Goal: Information Seeking & Learning: Learn about a topic

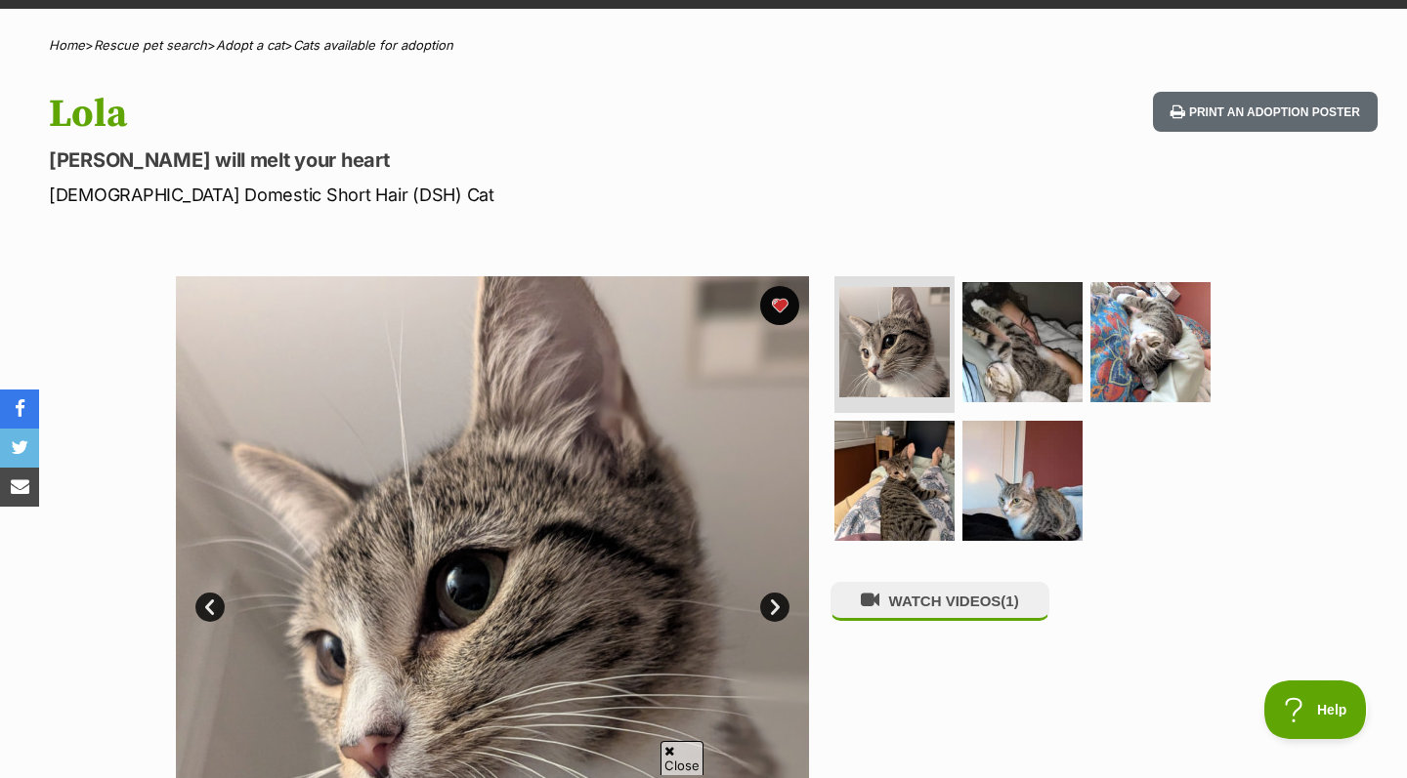
click at [722, 571] on img at bounding box center [492, 592] width 633 height 633
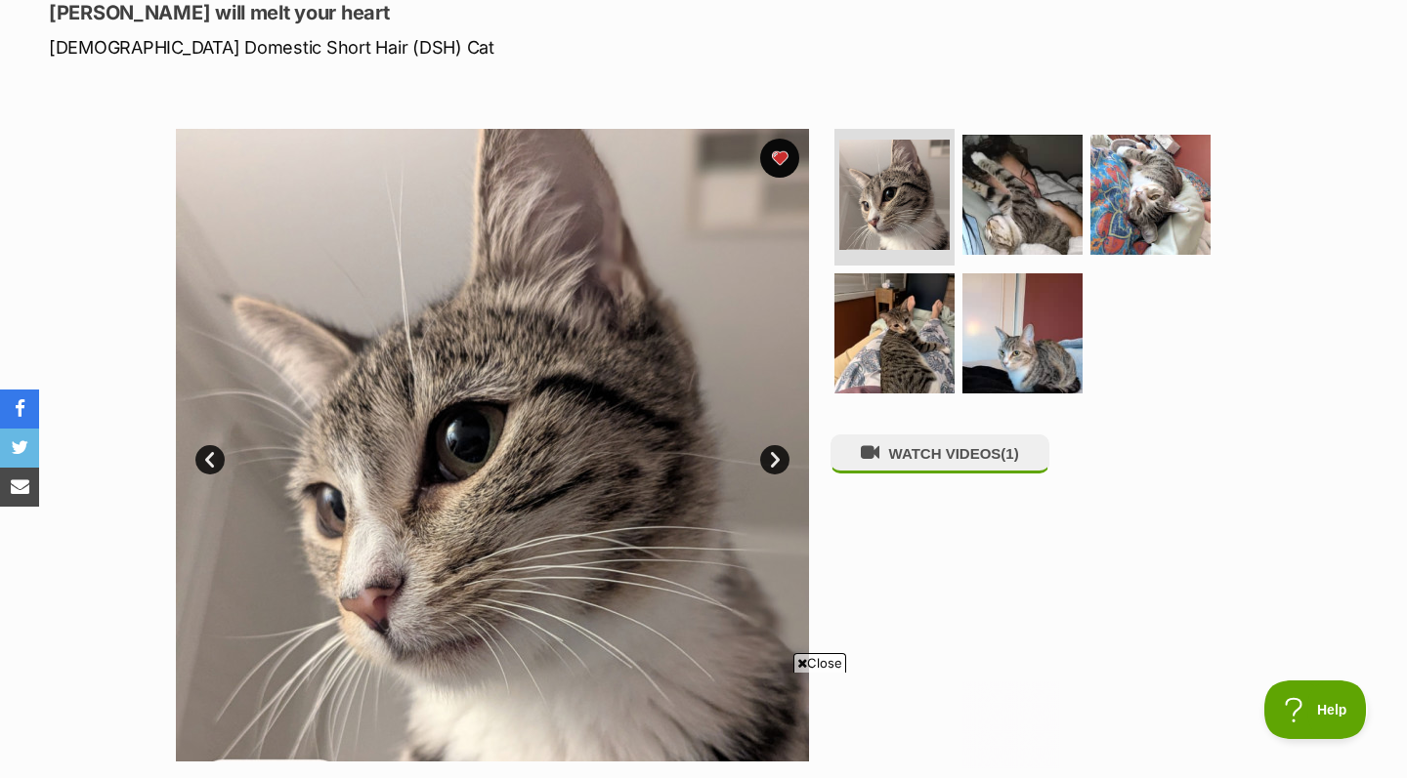
scroll to position [281, 0]
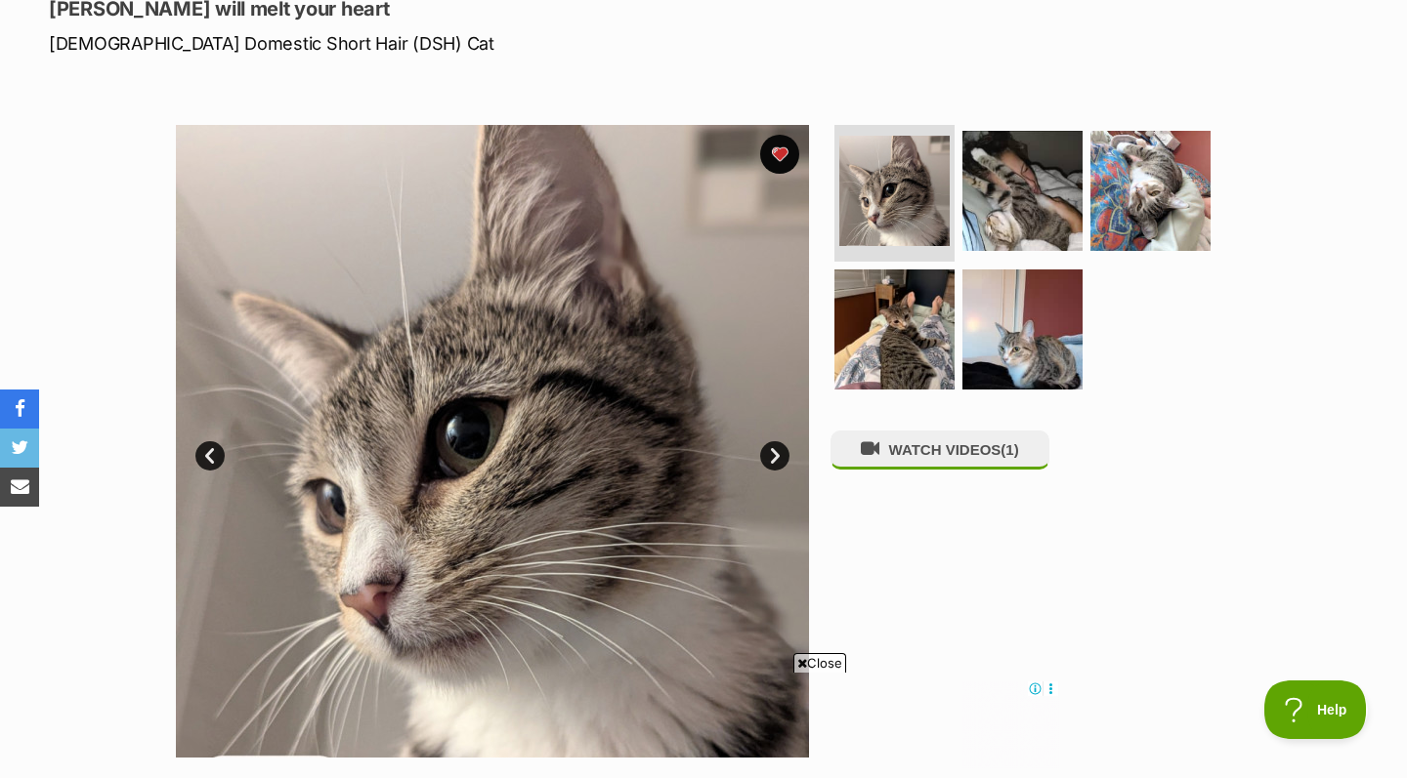
click at [779, 452] on link "Next" at bounding box center [774, 455] width 29 height 29
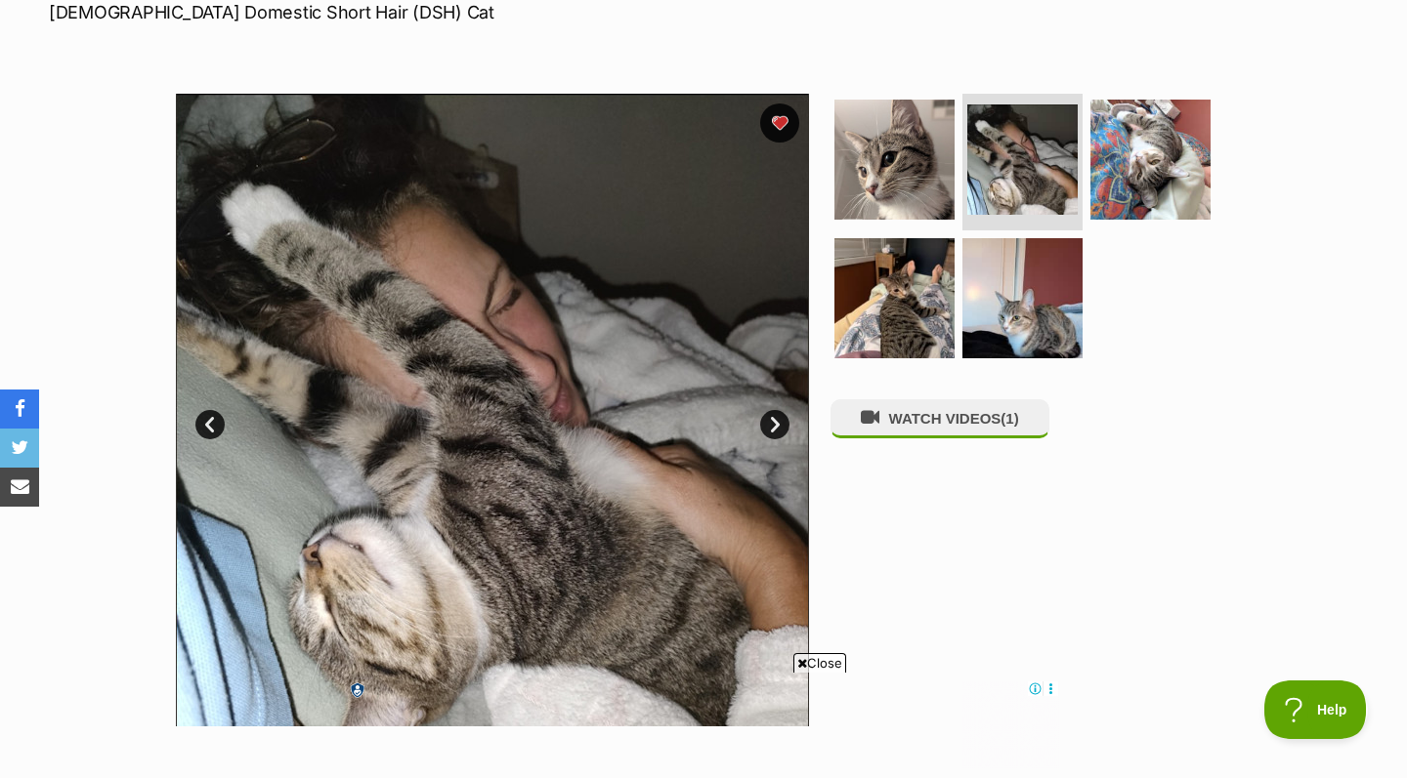
scroll to position [322, 0]
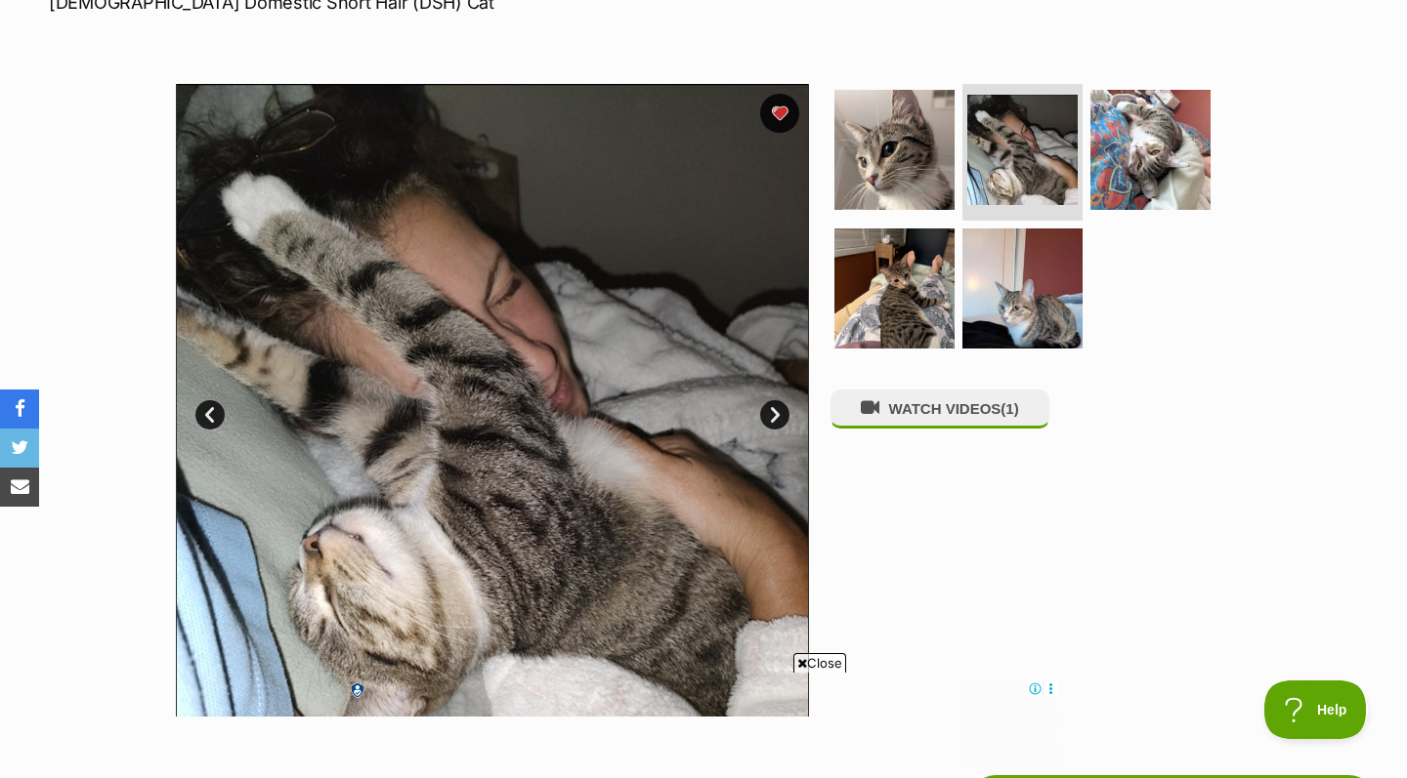
click at [768, 410] on link "Next" at bounding box center [774, 414] width 29 height 29
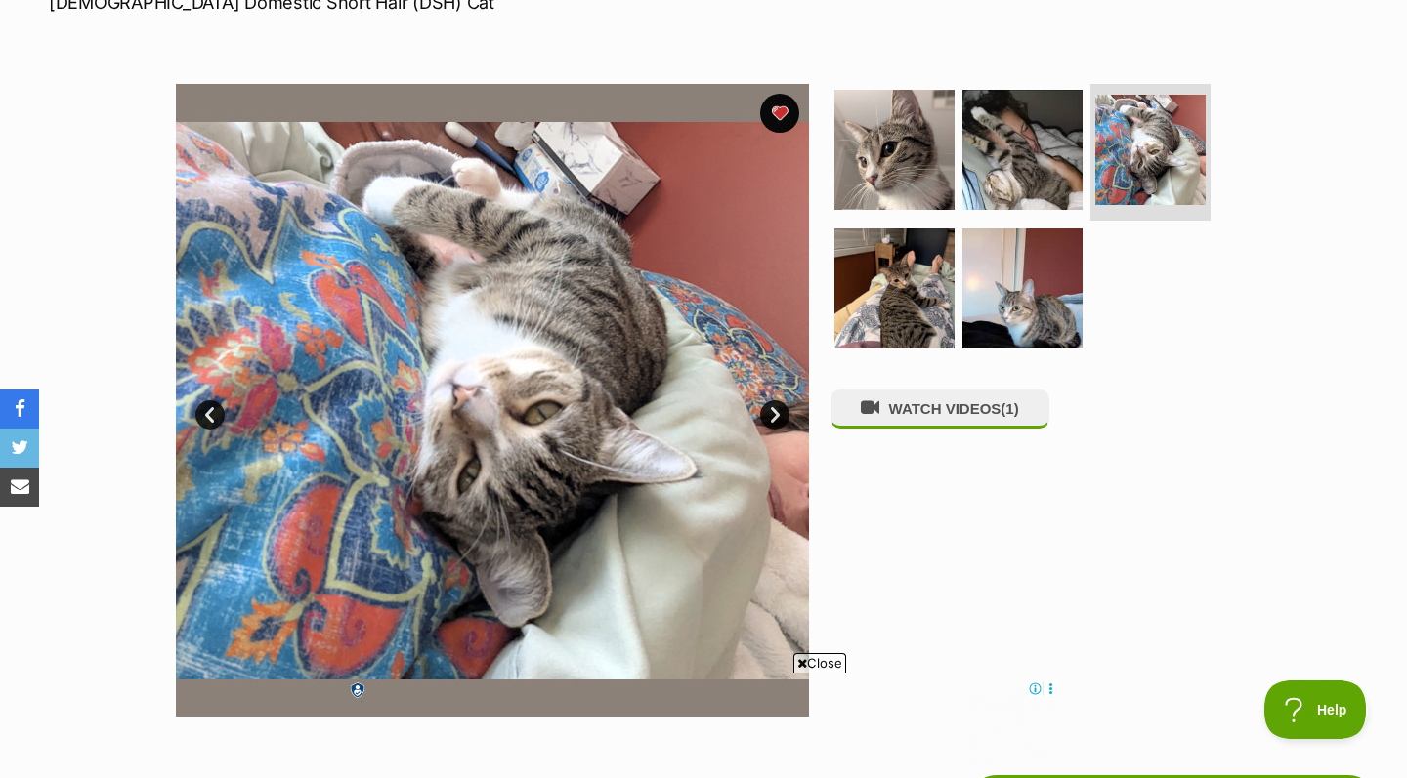
click at [768, 412] on link "Next" at bounding box center [774, 414] width 29 height 29
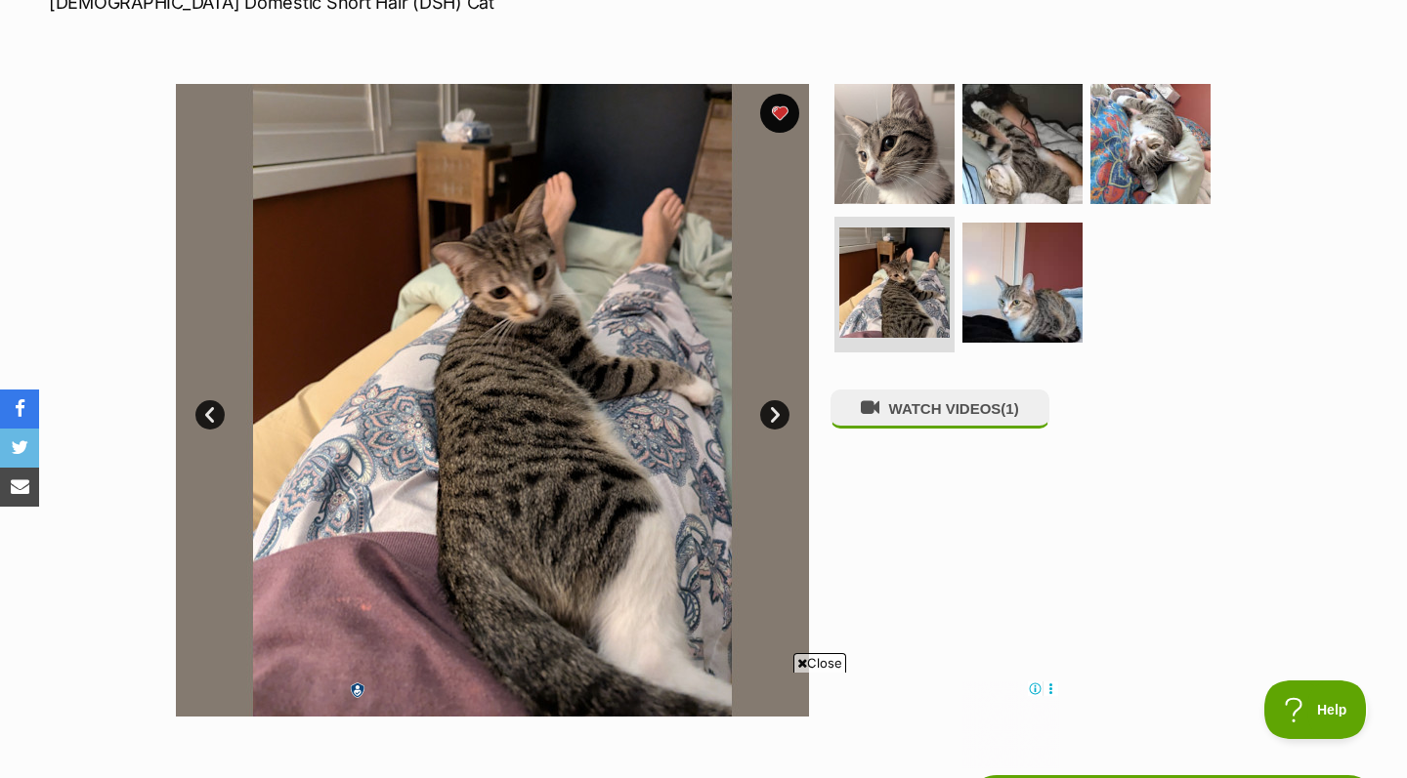
click at [769, 413] on link "Next" at bounding box center [774, 414] width 29 height 29
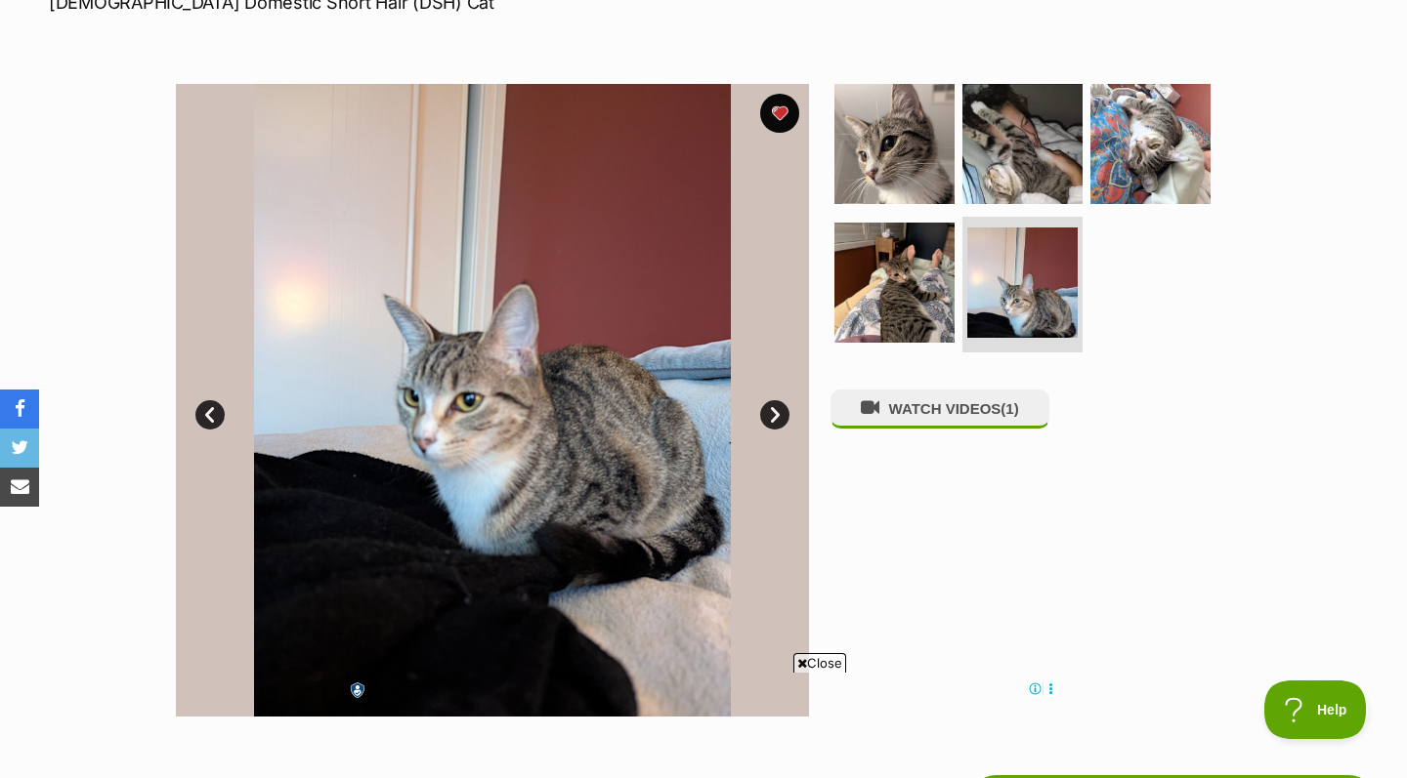
click at [769, 413] on link "Next" at bounding box center [774, 414] width 29 height 29
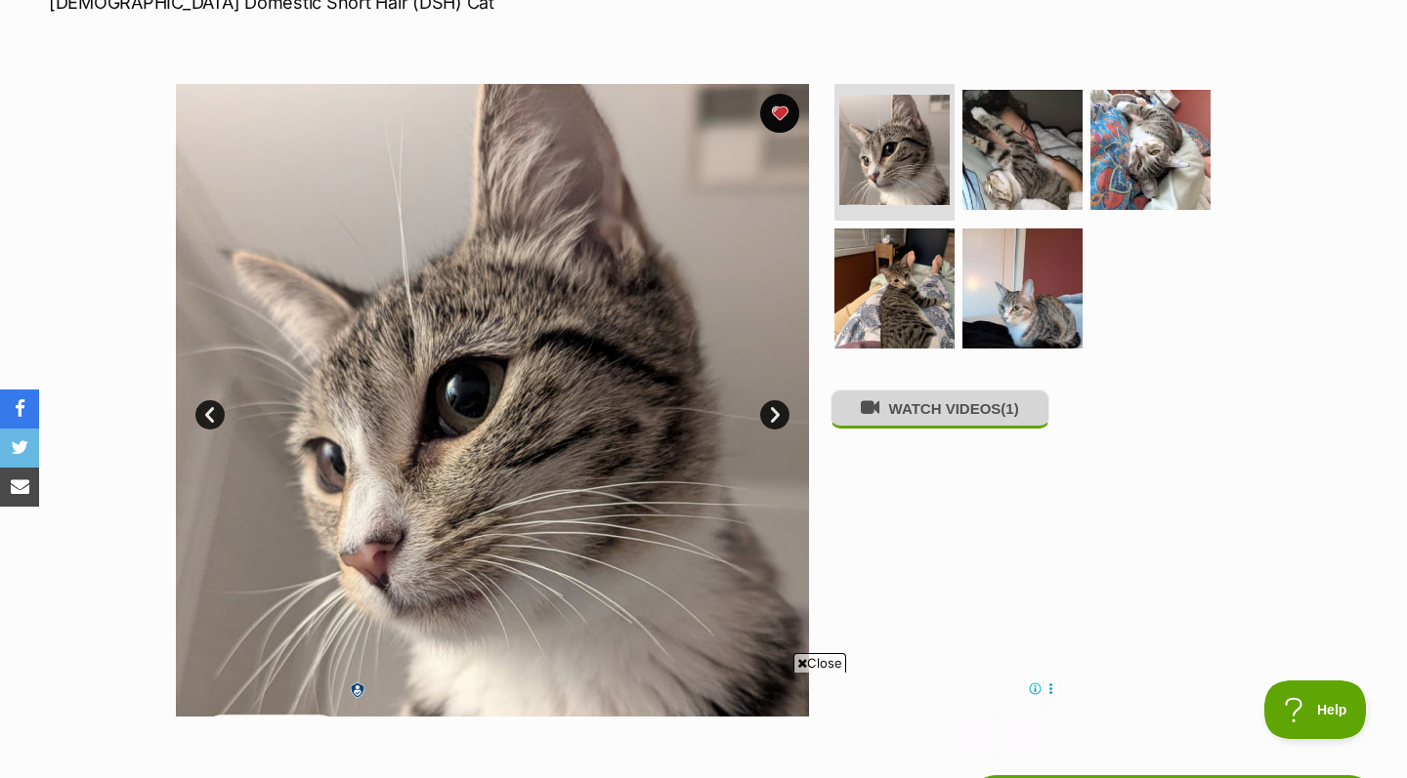
click at [847, 422] on button "WATCH VIDEOS (1)" at bounding box center [939, 409] width 219 height 38
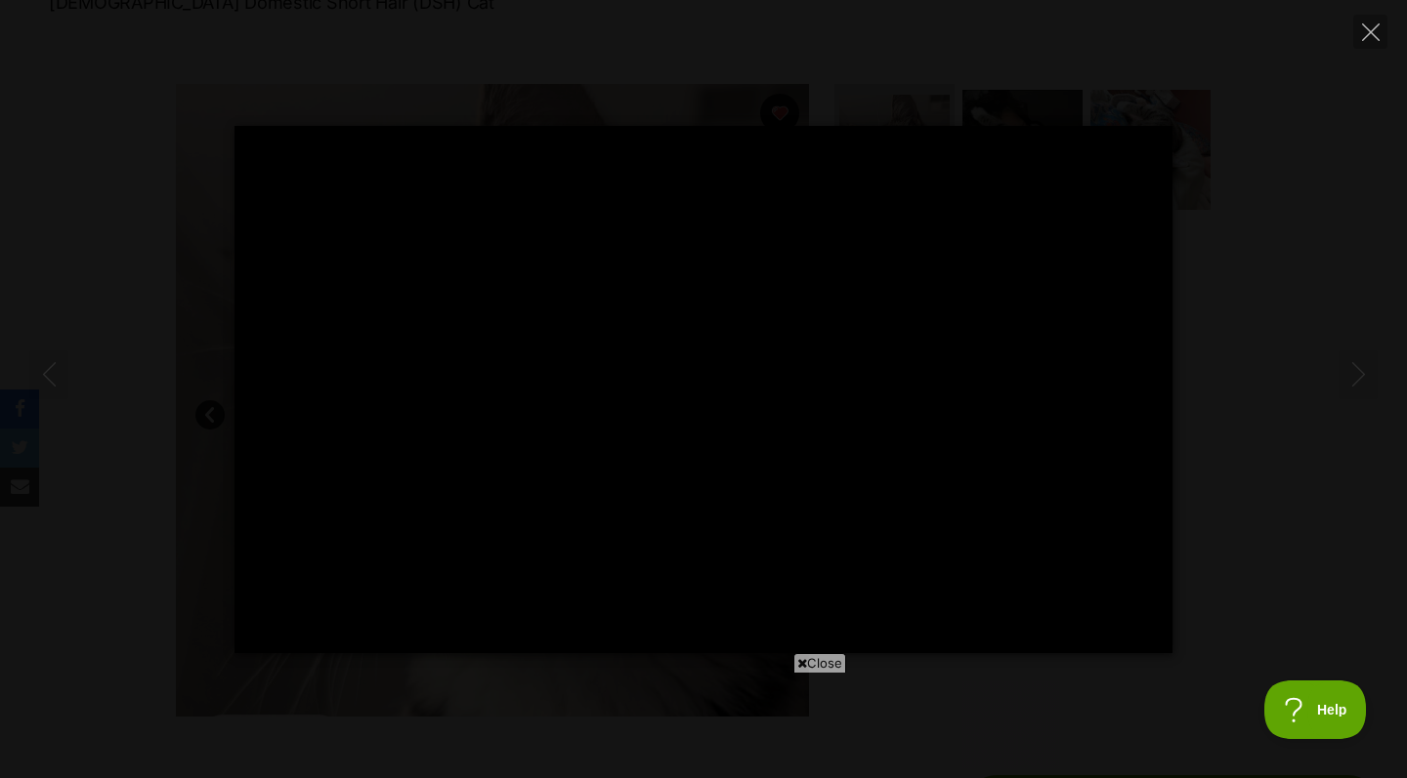
scroll to position [0, 0]
type input "93.82"
click at [1362, 28] on icon "Close" at bounding box center [1371, 32] width 18 height 18
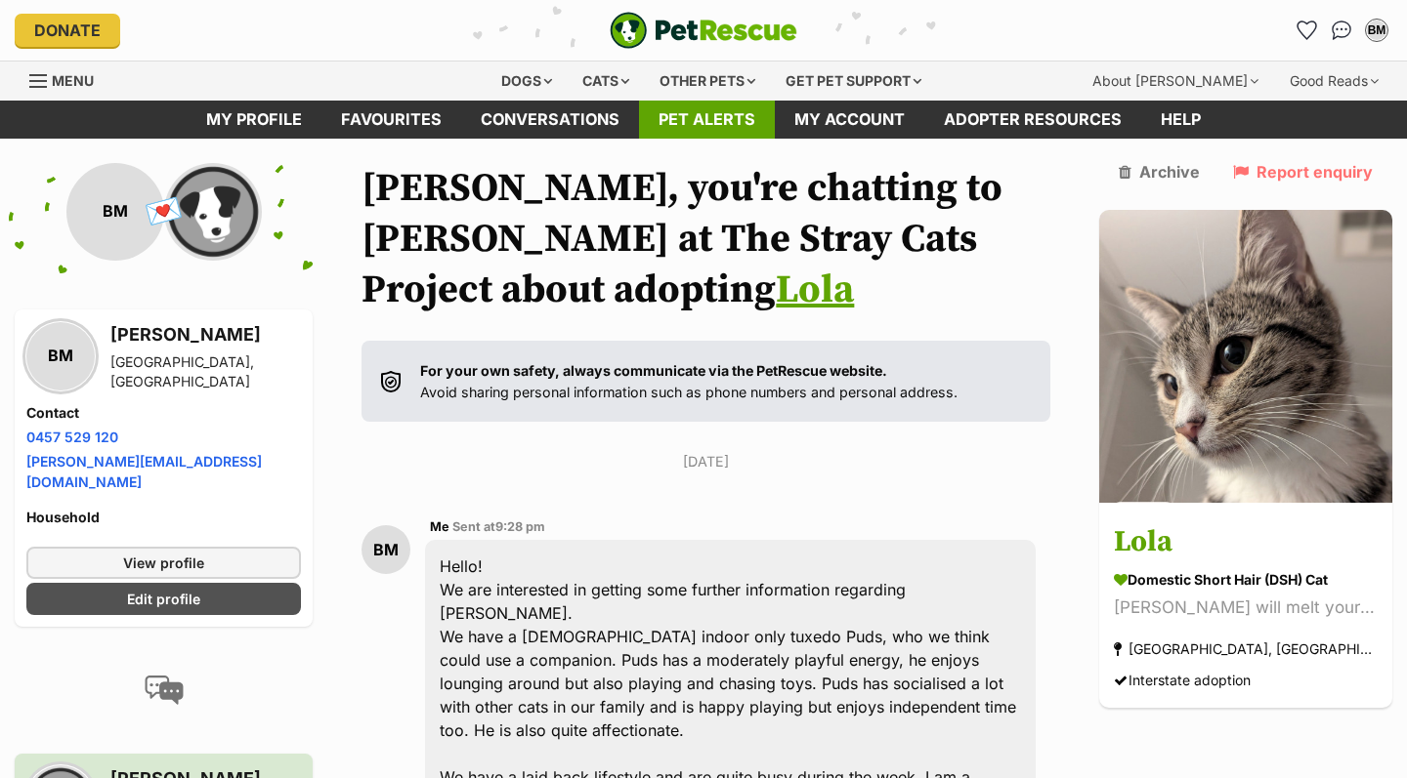
click at [675, 120] on link "Pet alerts" at bounding box center [707, 120] width 136 height 38
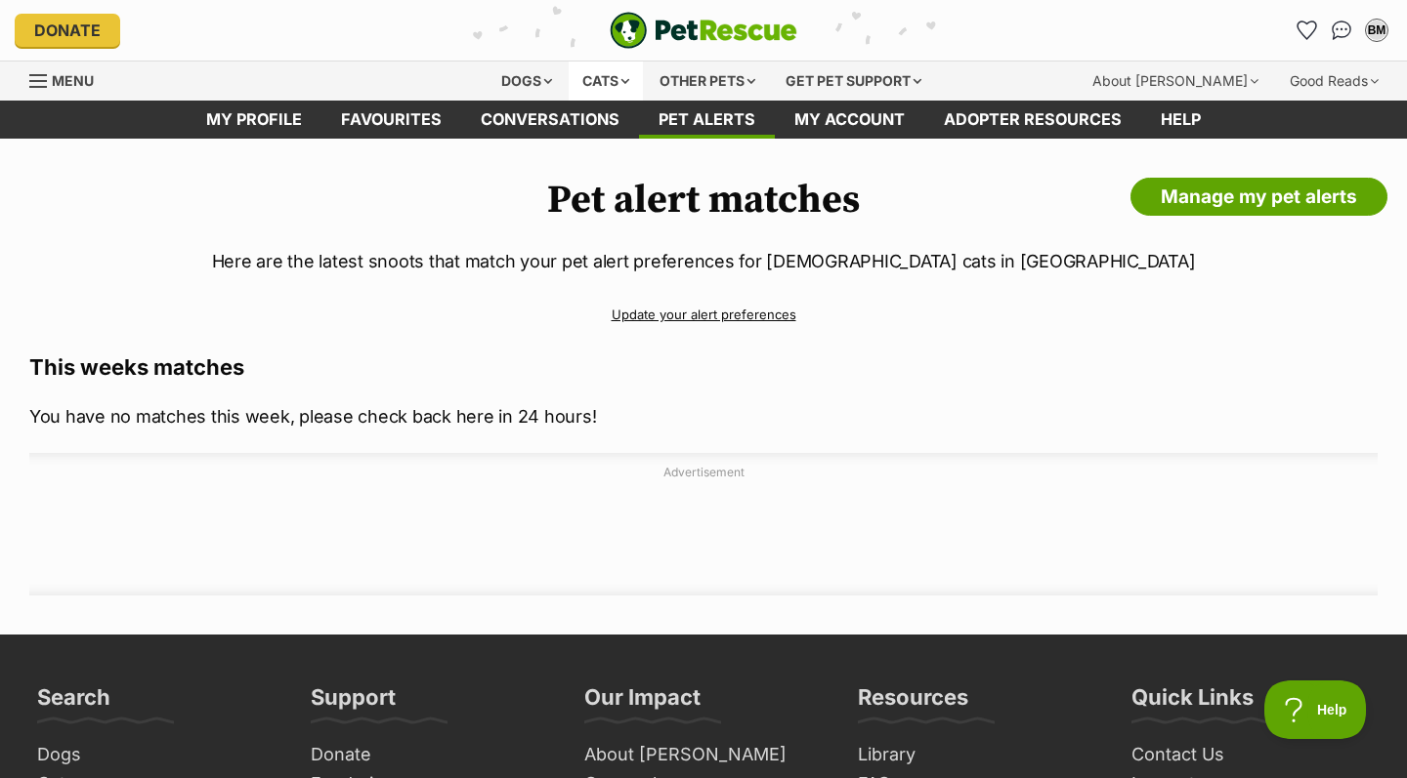
click at [588, 83] on div "Cats" at bounding box center [605, 81] width 74 height 39
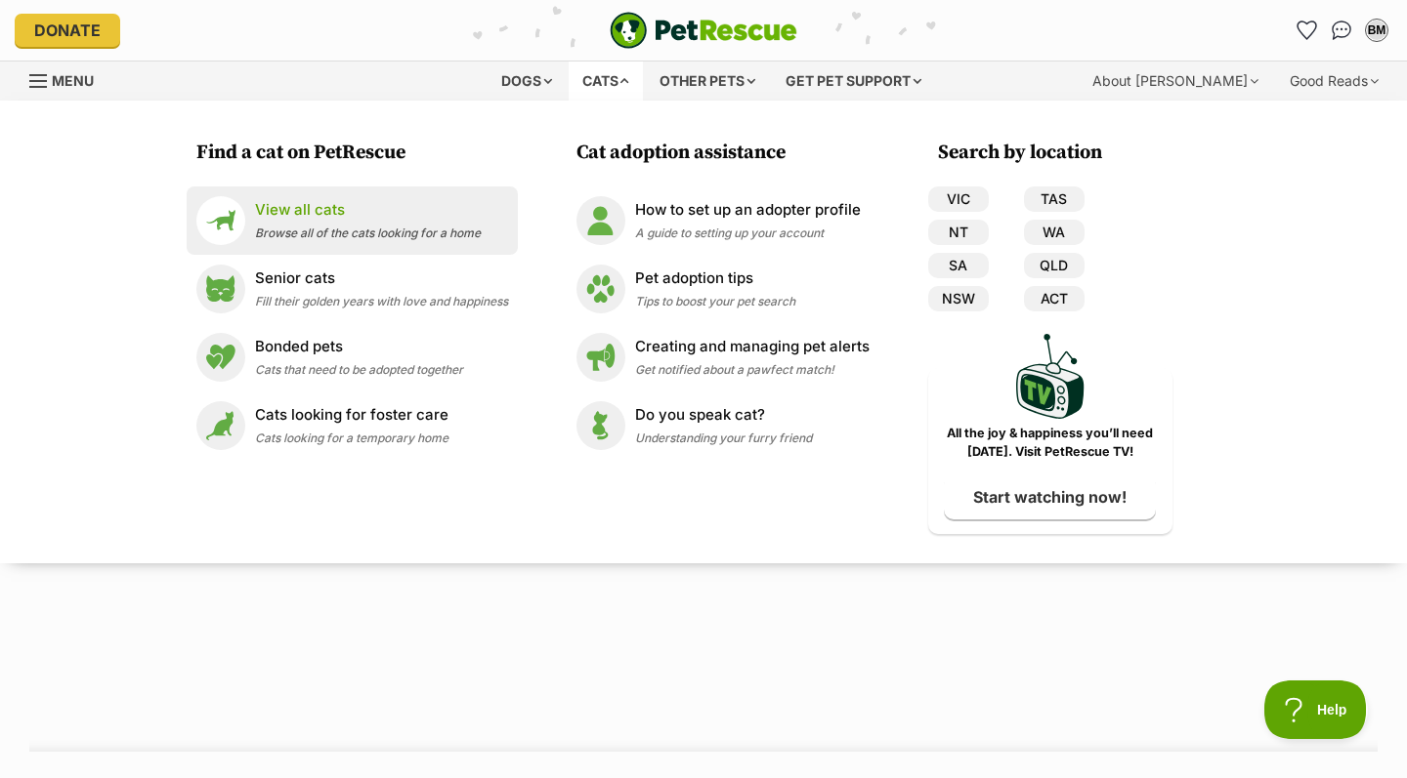
click at [377, 226] on span "Browse all of the cats looking for a home" at bounding box center [368, 233] width 226 height 15
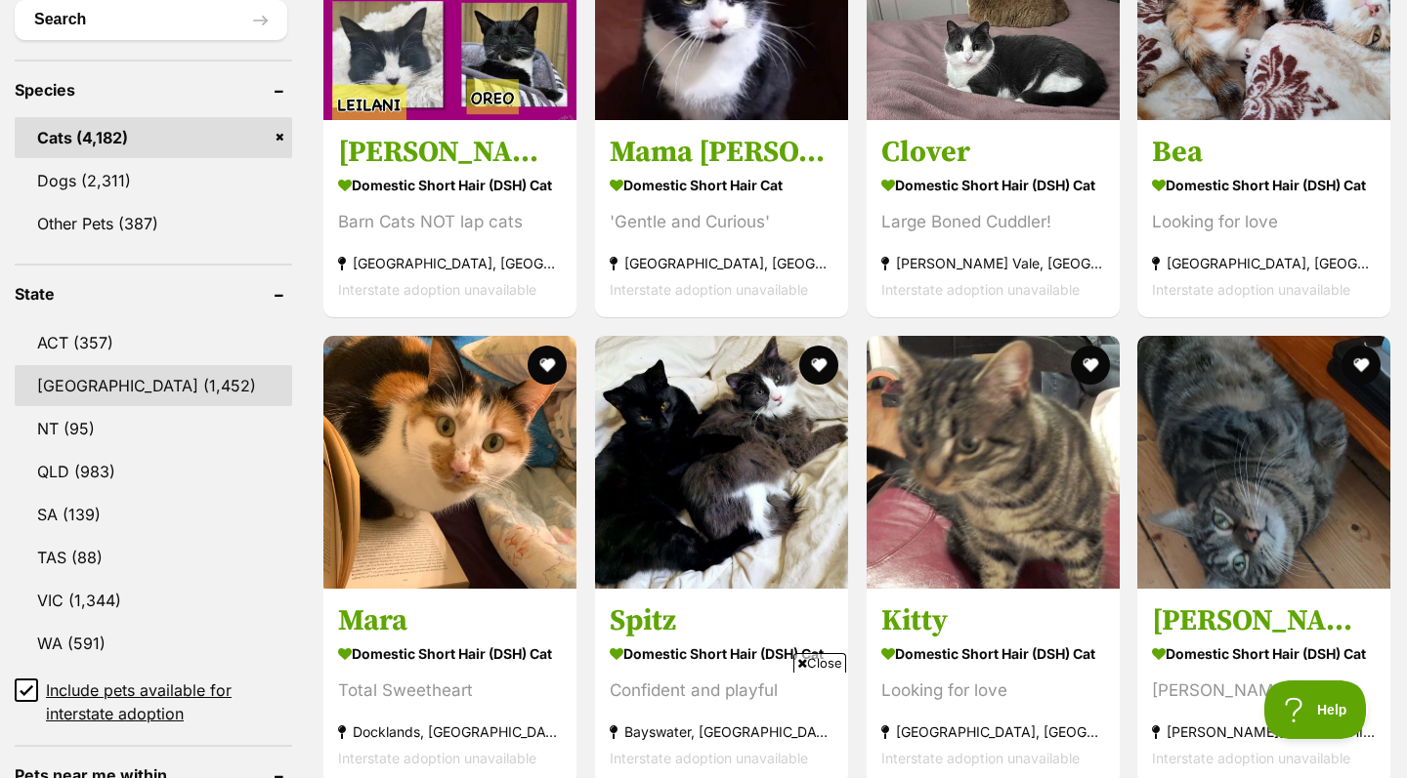
click at [112, 371] on link "NSW (1,452)" at bounding box center [153, 385] width 277 height 41
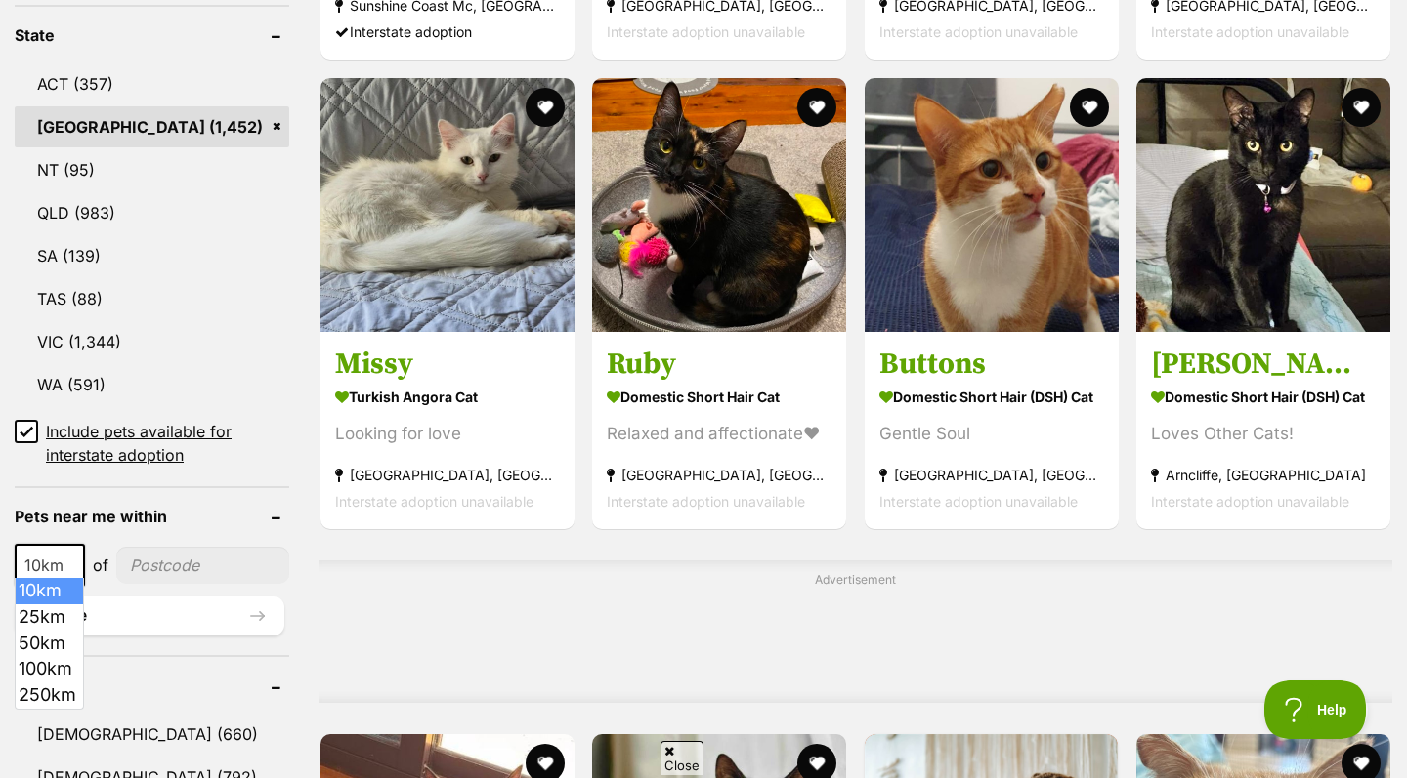
click at [63, 555] on span "10km" at bounding box center [50, 565] width 66 height 27
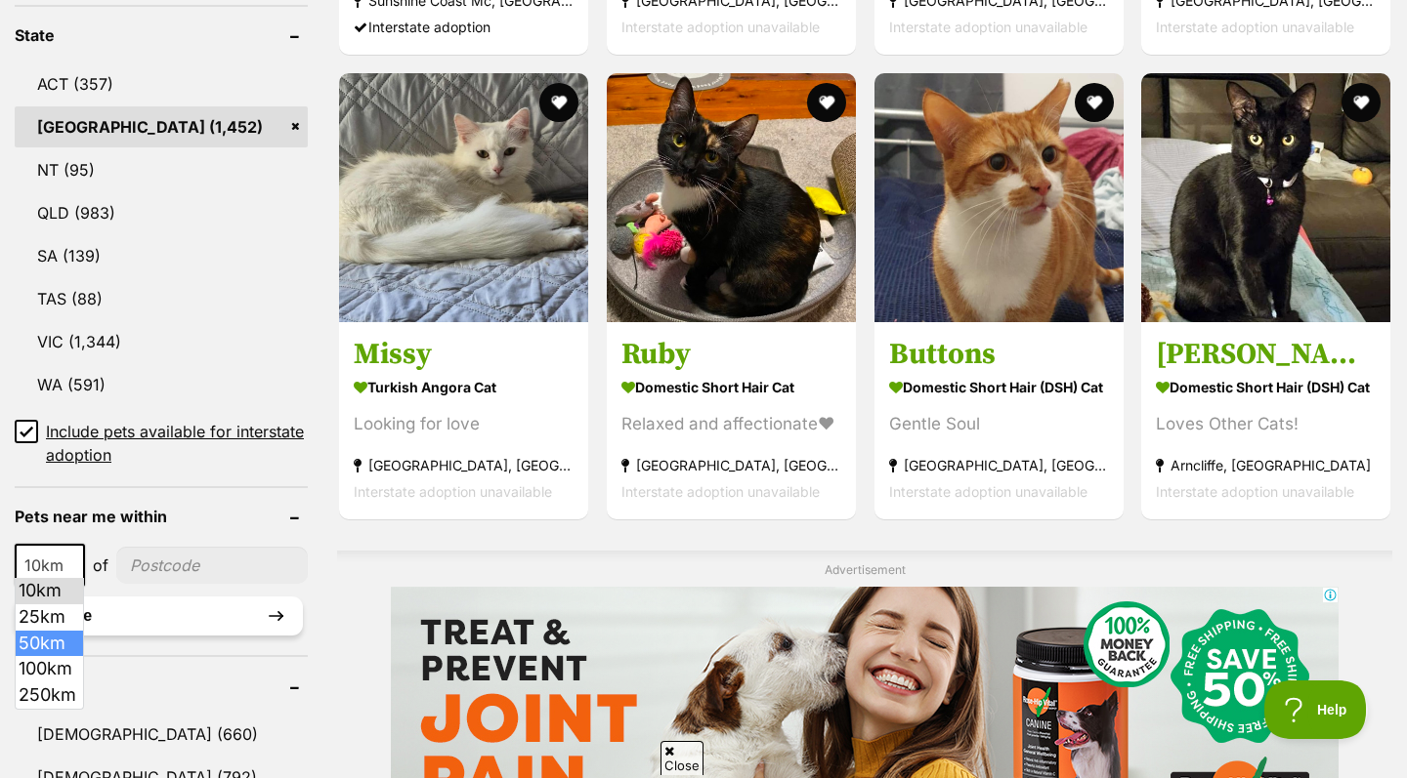
select select "50"
click at [162, 569] on input"] "postcode" at bounding box center [213, 565] width 189 height 37
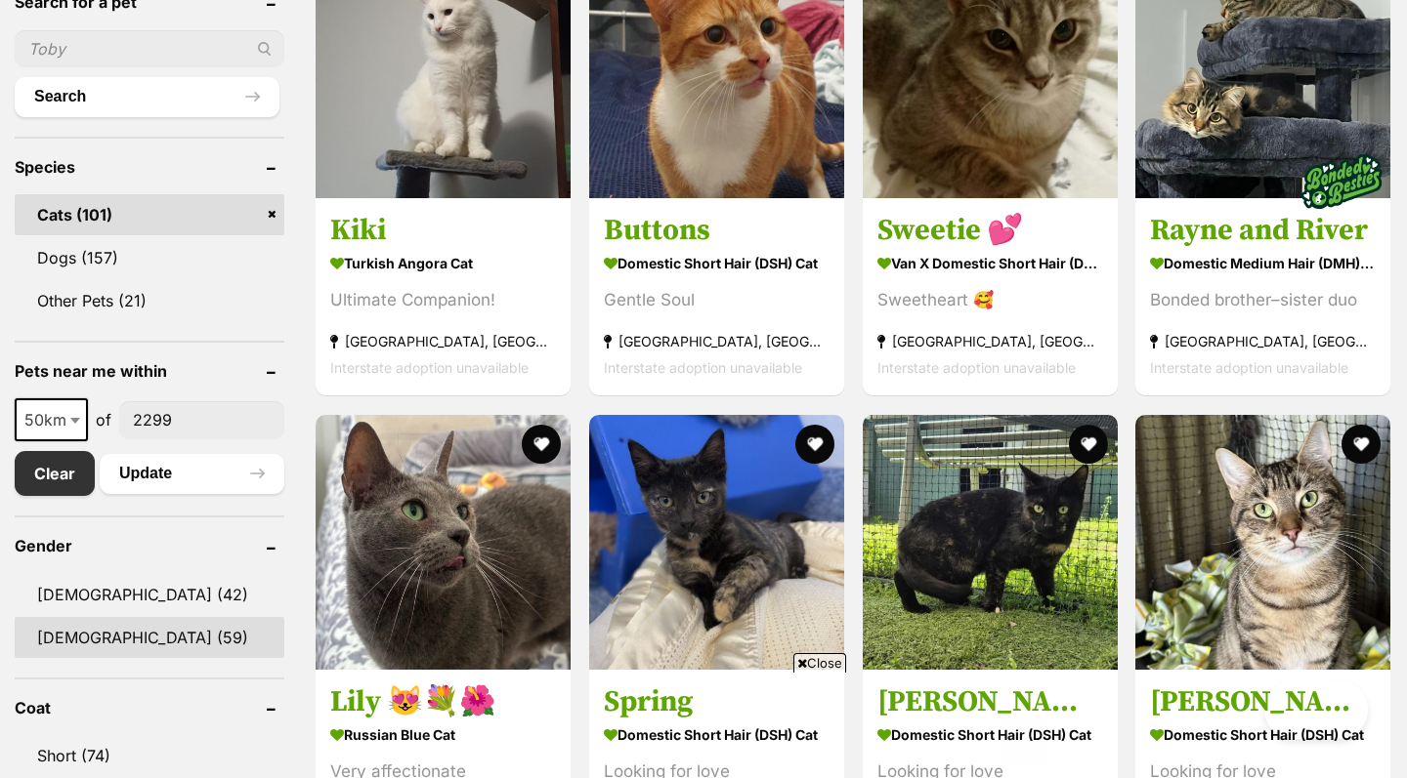
click at [95, 629] on link "[DEMOGRAPHIC_DATA] (59)" at bounding box center [150, 637] width 270 height 41
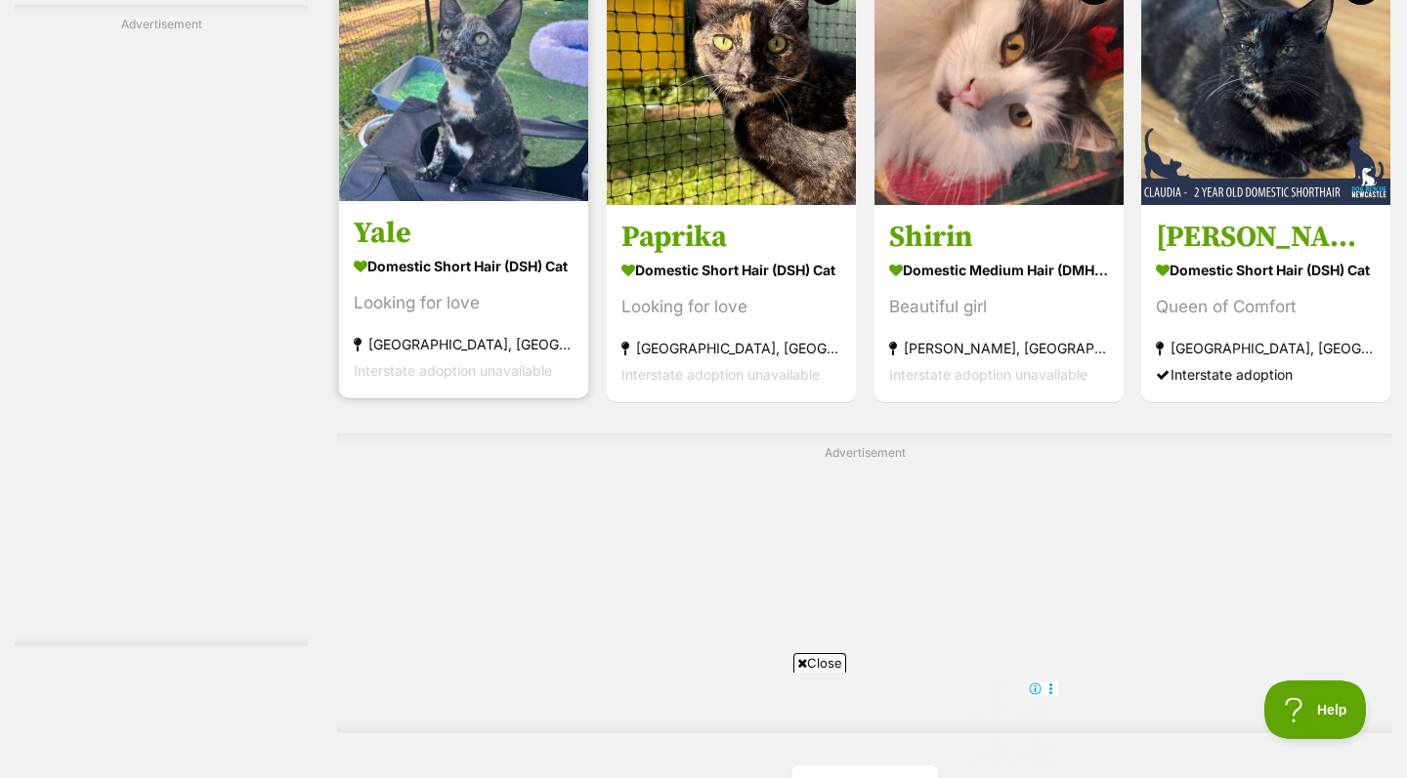
scroll to position [3362, 0]
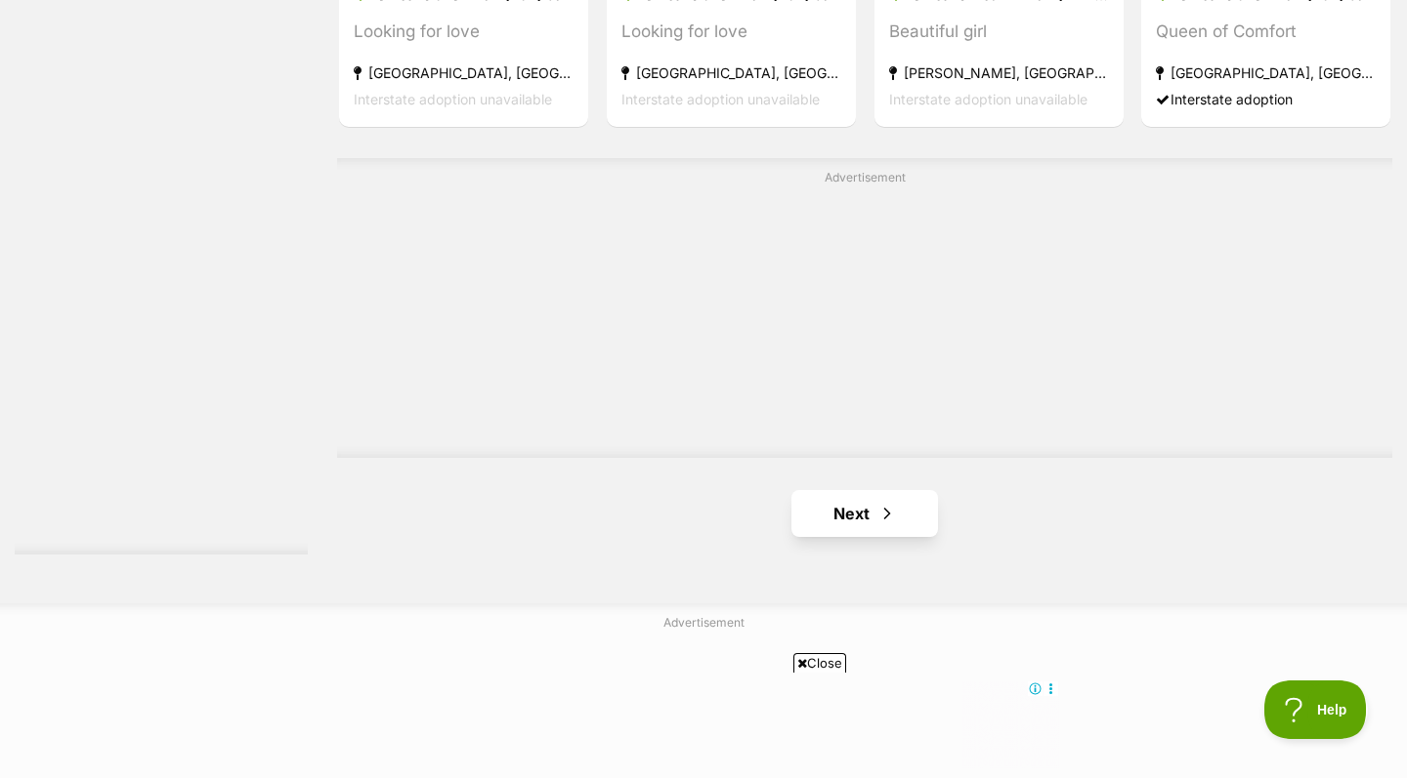
click at [819, 507] on link "Next" at bounding box center [864, 513] width 147 height 47
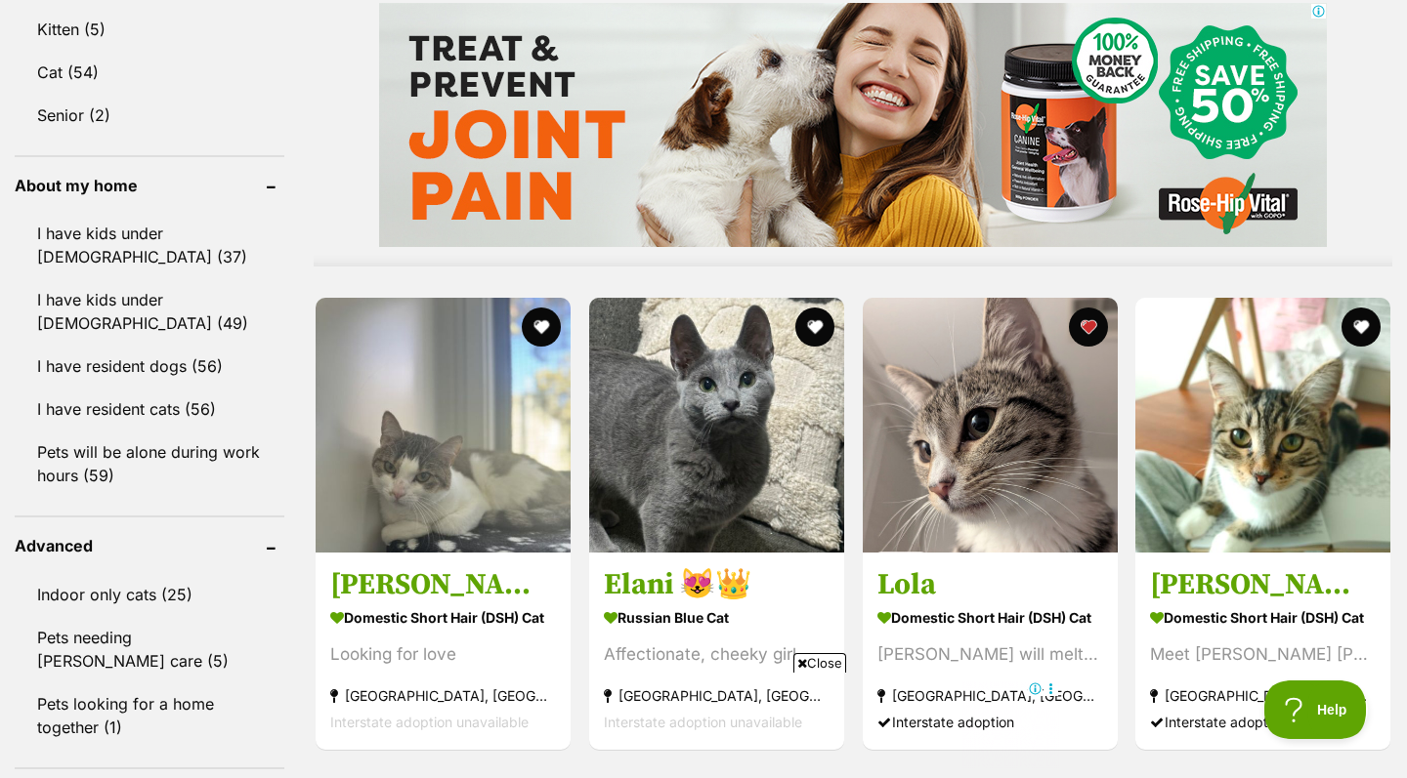
scroll to position [1754, 0]
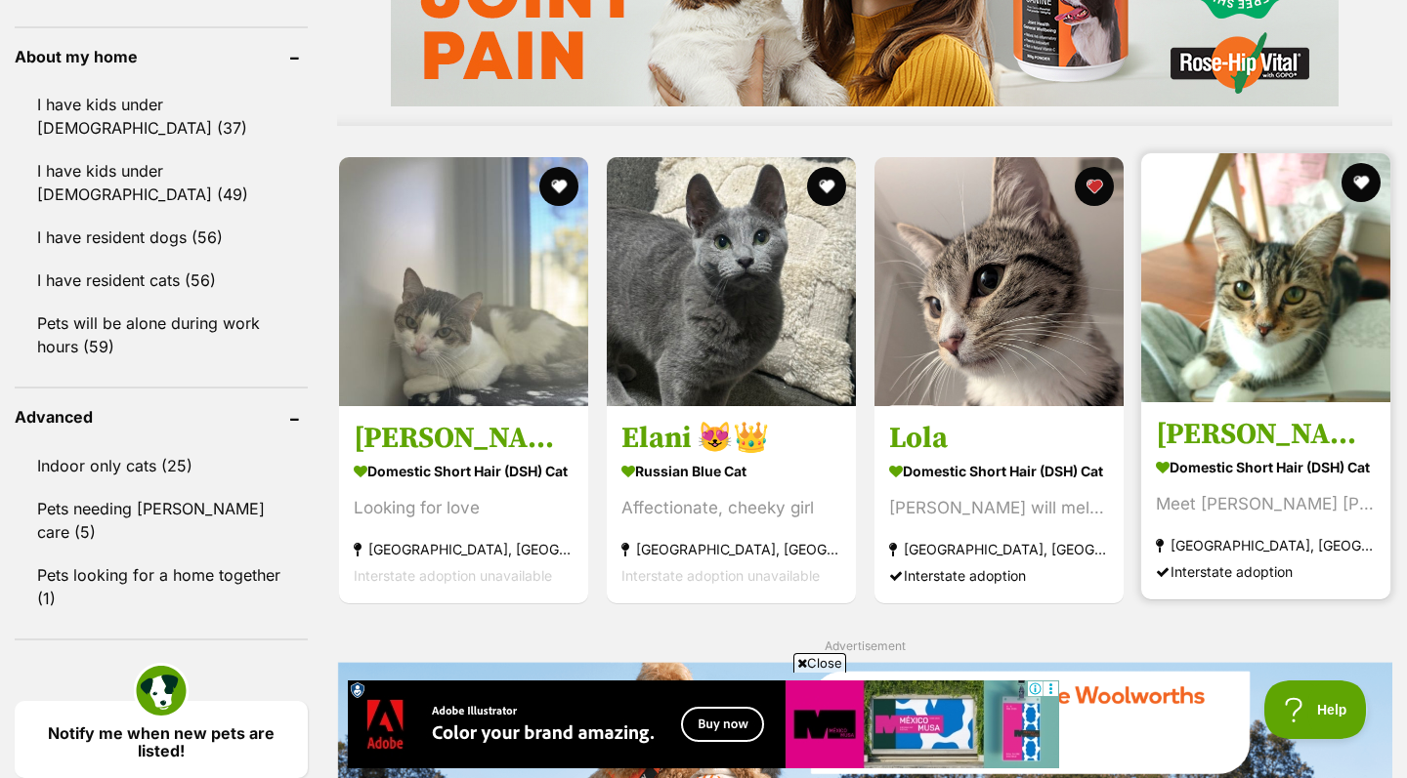
click at [1244, 370] on img at bounding box center [1265, 277] width 249 height 249
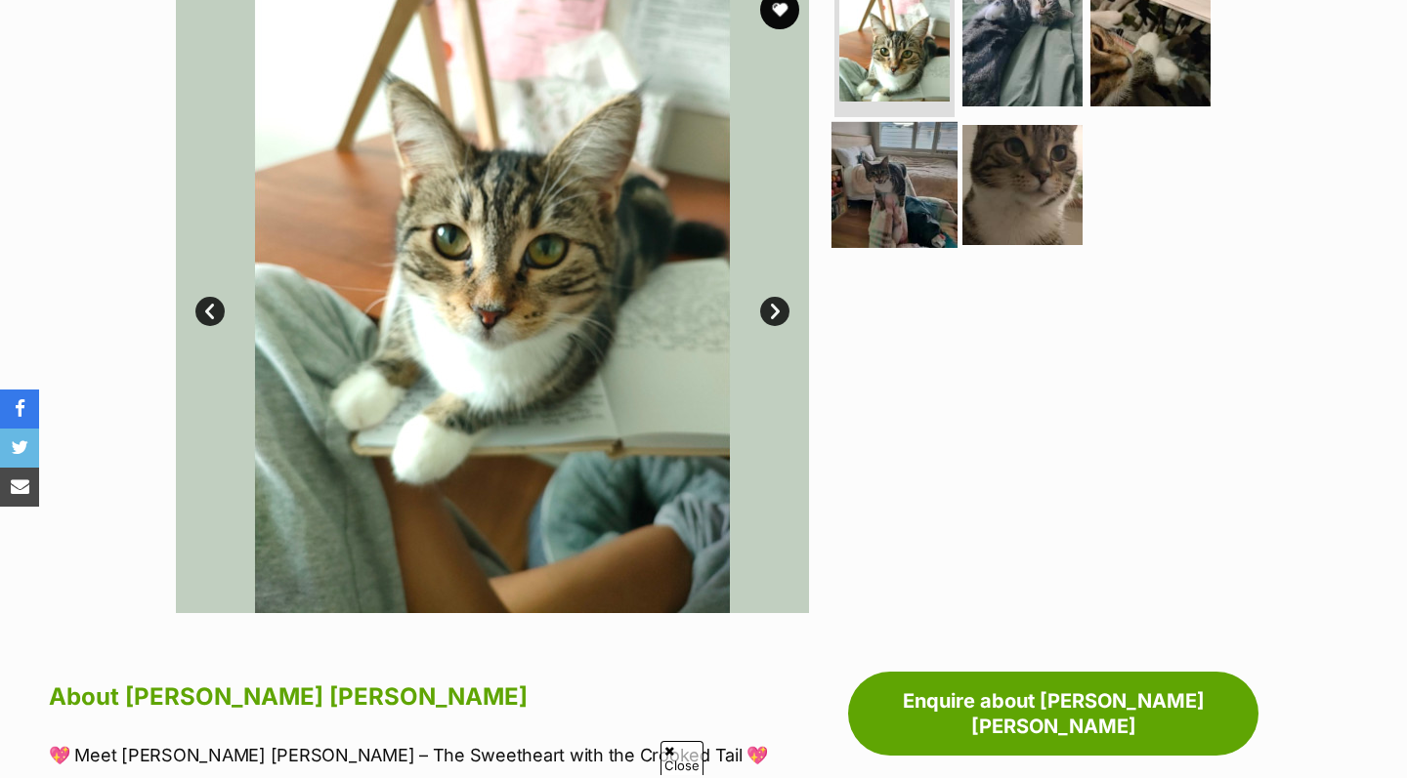
click at [870, 191] on img at bounding box center [894, 184] width 126 height 126
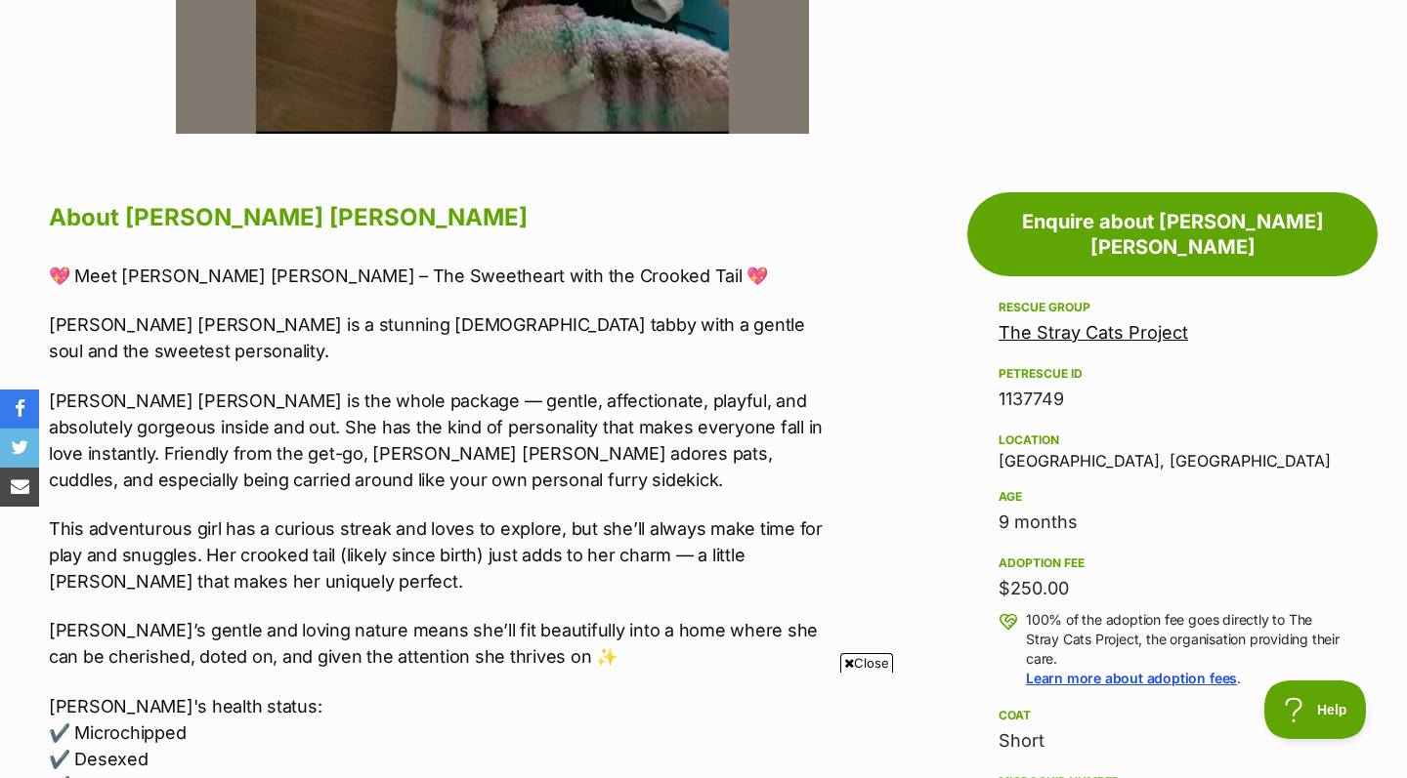
scroll to position [1802, 0]
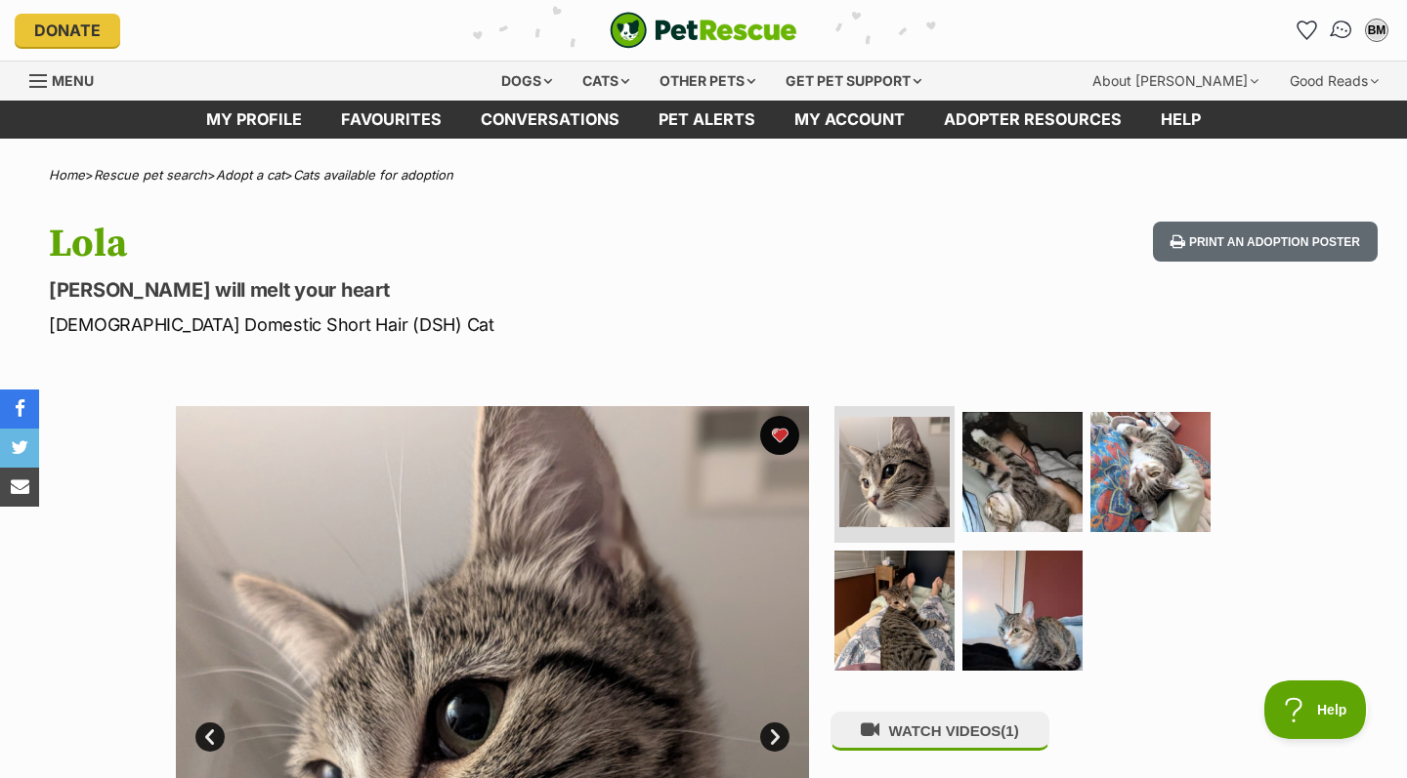
click at [1345, 28] on img "Conversations" at bounding box center [1341, 30] width 26 height 25
